Goal: Task Accomplishment & Management: Manage account settings

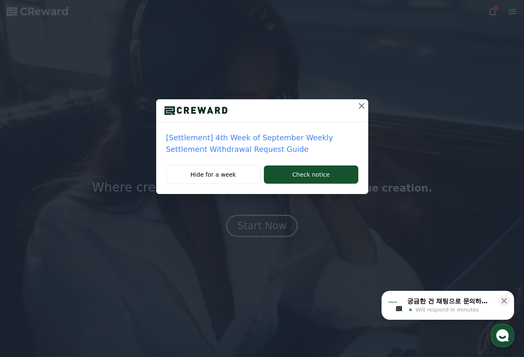
click at [361, 109] on icon at bounding box center [362, 106] width 10 height 10
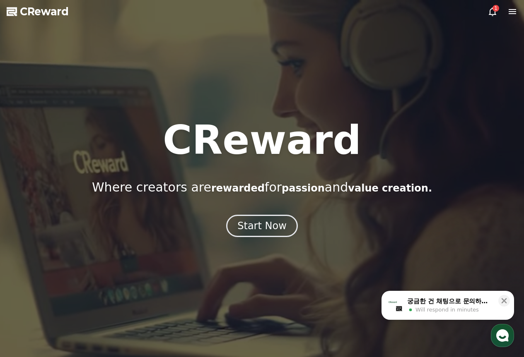
click at [495, 12] on icon at bounding box center [492, 11] width 7 height 9
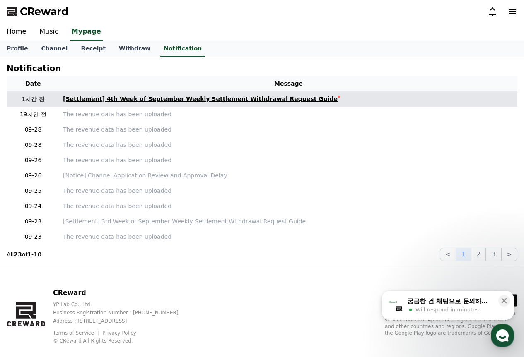
click at [238, 97] on div "[Settlement] 4th Week of September Weekly Settlement Withdrawal Request Guide" at bounding box center [200, 99] width 275 height 9
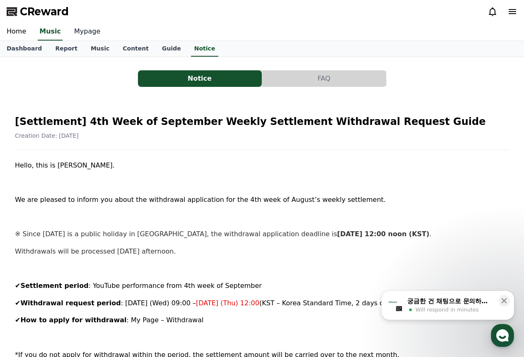
click at [82, 30] on link "Mypage" at bounding box center [87, 31] width 39 height 17
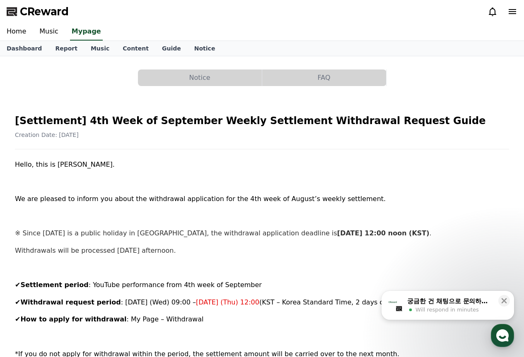
select select "**********"
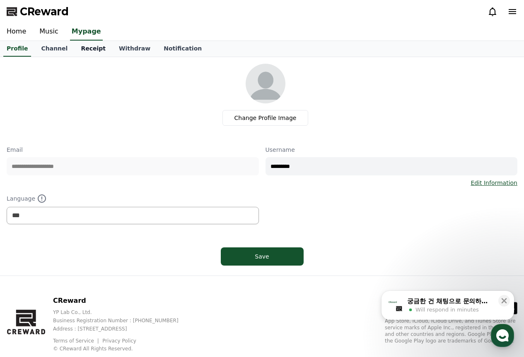
click at [84, 46] on link "Receipt" at bounding box center [93, 49] width 38 height 16
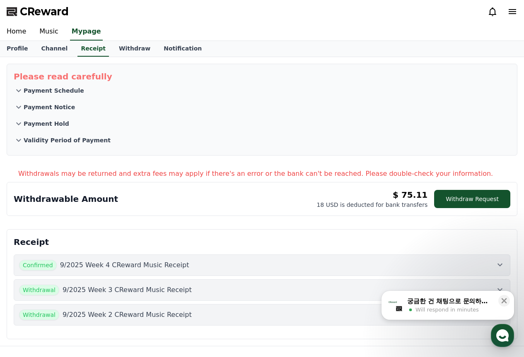
click at [188, 268] on div "Confirmed 9/2025 Week 4 CReward Music Receipt" at bounding box center [262, 265] width 486 height 11
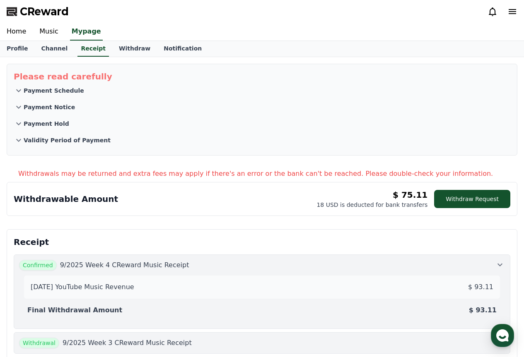
scroll to position [83, 0]
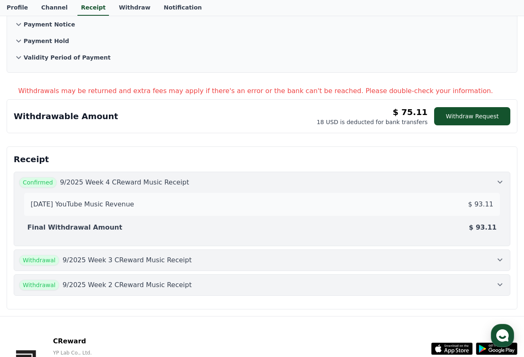
click at [171, 179] on p "9/2025 Week 4 CReward Music Receipt" at bounding box center [124, 183] width 129 height 10
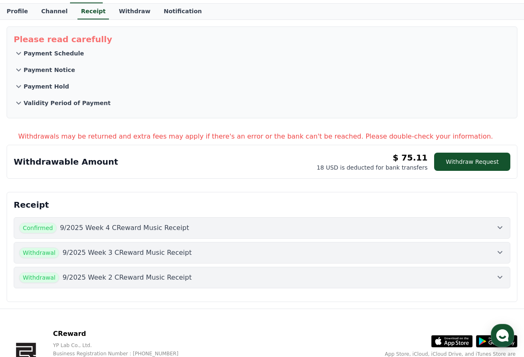
scroll to position [0, 0]
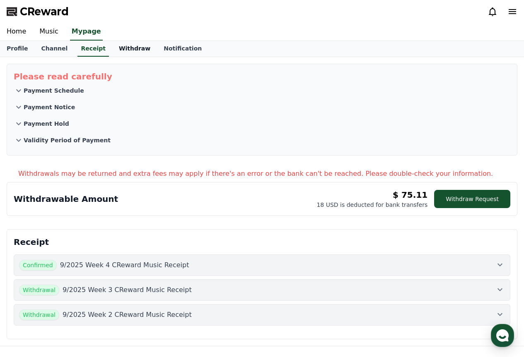
click at [133, 48] on link "Withdraw" at bounding box center [134, 49] width 45 height 16
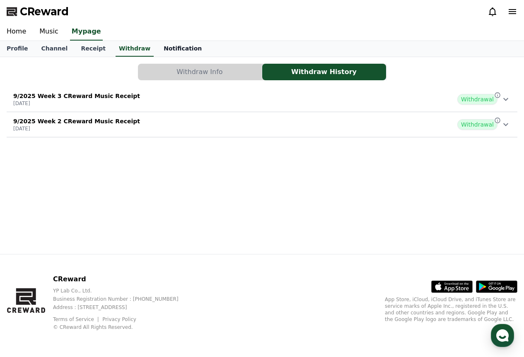
click at [159, 56] on link "Notification" at bounding box center [182, 49] width 51 height 16
